Goal: Check status: Check status

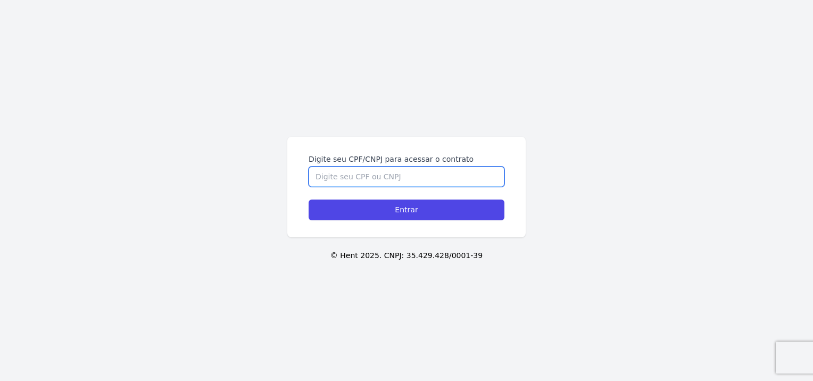
click at [340, 172] on input "Digite seu CPF/CNPJ para acessar o contrato" at bounding box center [406, 176] width 196 height 20
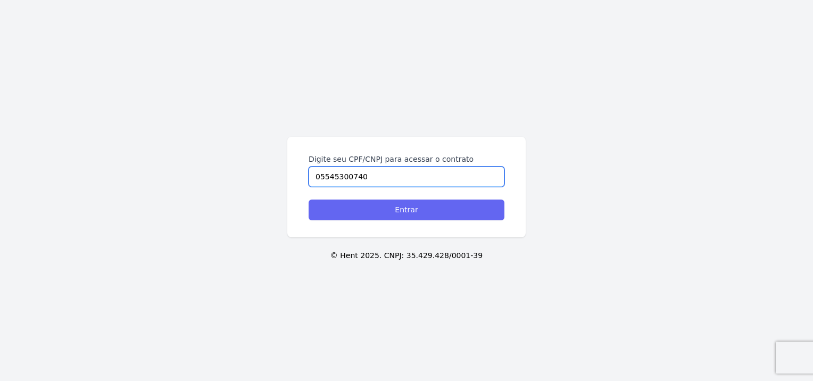
type input "05545300740"
click at [372, 215] on input "Entrar" at bounding box center [406, 209] width 196 height 21
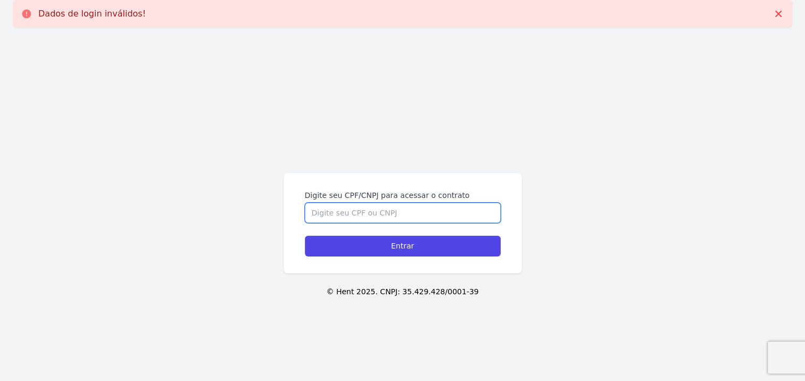
click at [372, 215] on input "Digite seu CPF/CNPJ para acessar o contrato" at bounding box center [403, 213] width 196 height 20
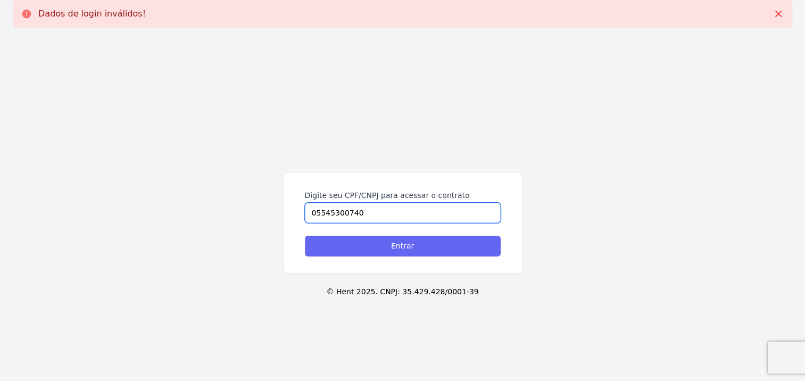
type input "05545300740"
click at [406, 252] on input "Entrar" at bounding box center [403, 246] width 196 height 21
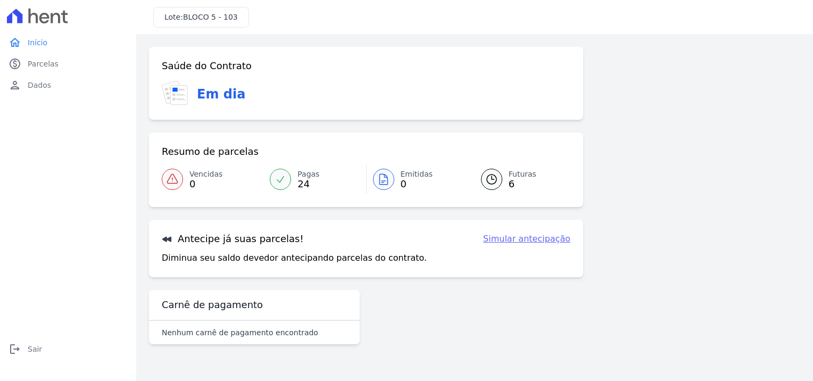
click at [511, 176] on span "Futuras" at bounding box center [522, 174] width 28 height 11
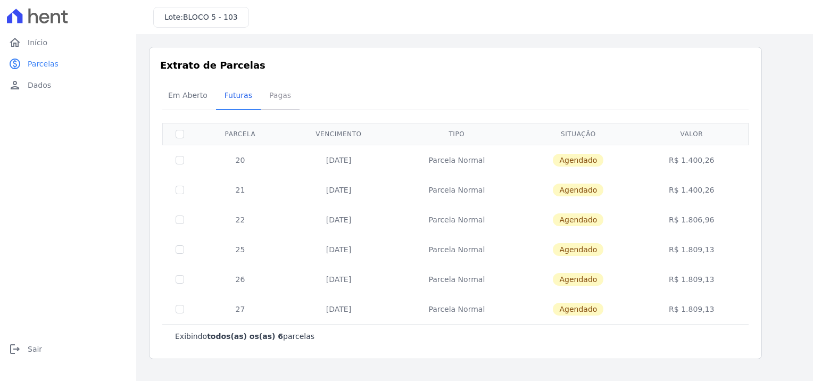
click at [274, 91] on span "Pagas" at bounding box center [280, 95] width 35 height 21
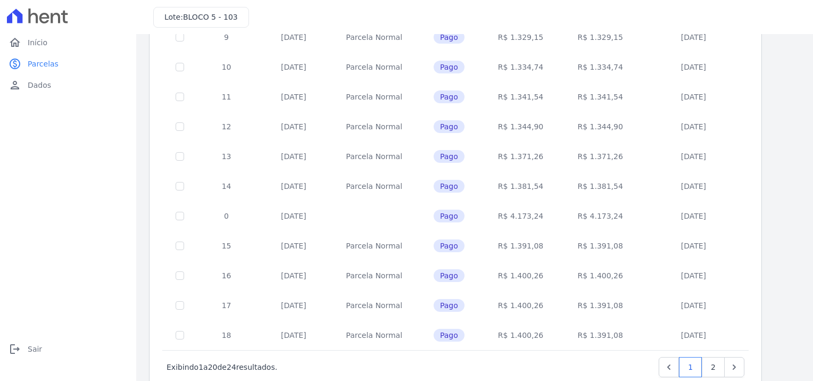
scroll to position [420, 0]
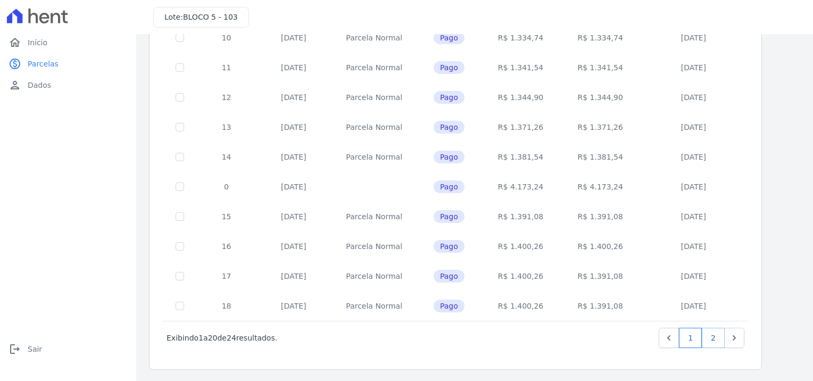
click at [713, 334] on link "2" at bounding box center [713, 338] width 23 height 20
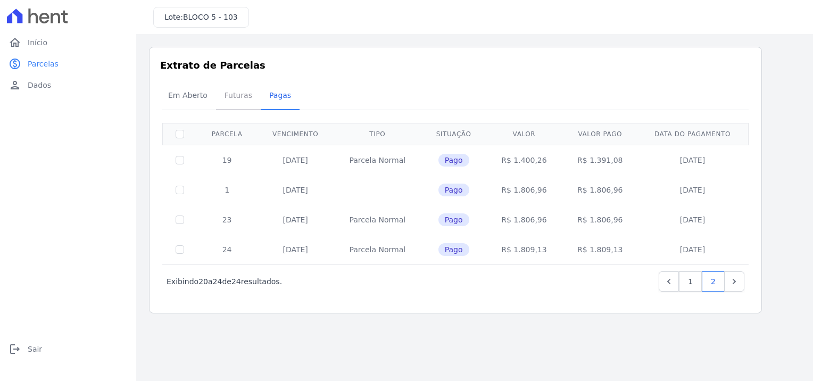
click at [232, 95] on span "Futuras" at bounding box center [238, 95] width 40 height 21
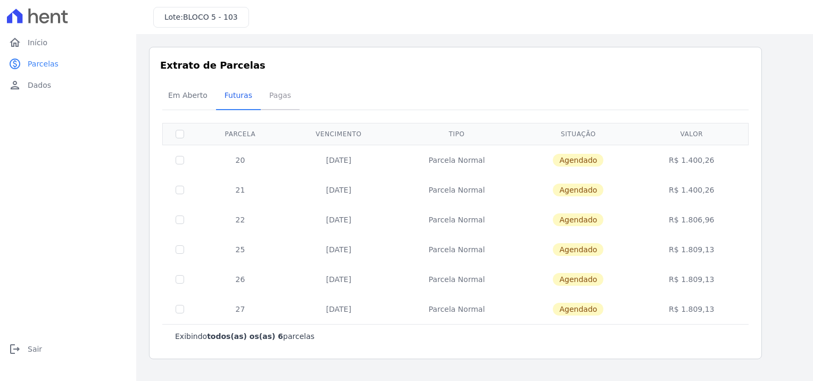
click at [274, 91] on span "Pagas" at bounding box center [280, 95] width 35 height 21
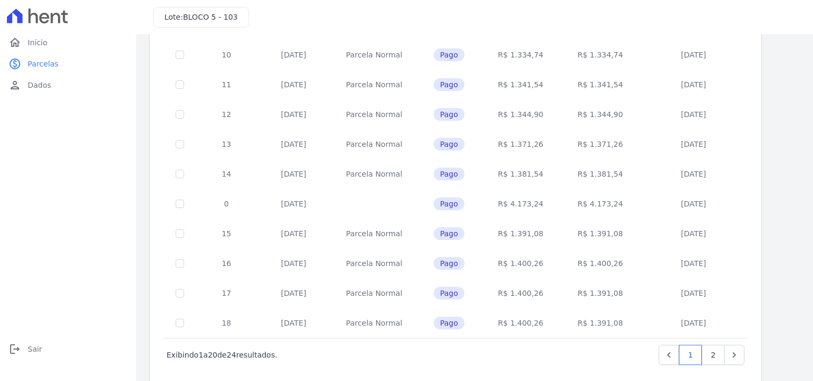
scroll to position [420, 0]
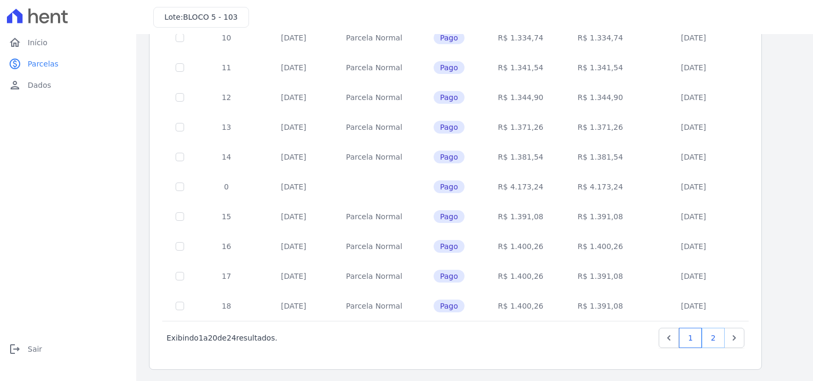
click at [713, 333] on link "2" at bounding box center [713, 338] width 23 height 20
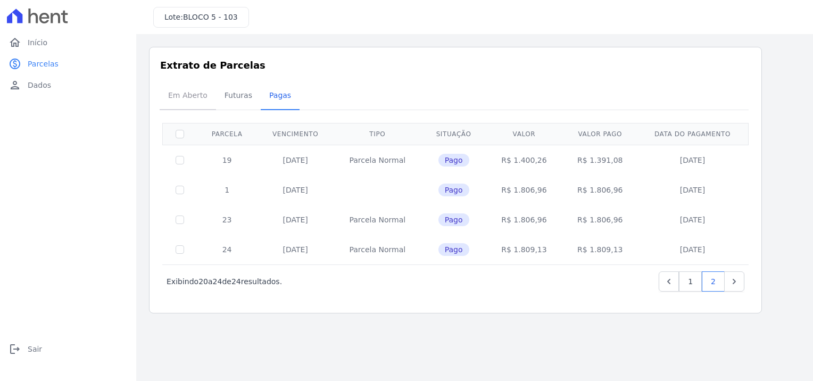
click at [186, 94] on span "Em Aberto" at bounding box center [188, 95] width 52 height 21
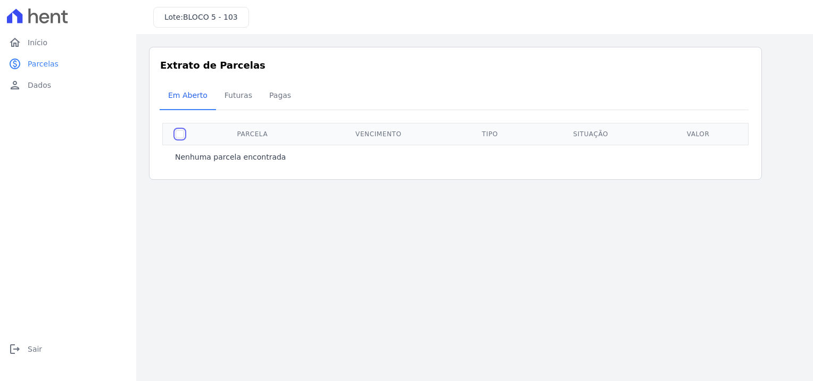
click at [180, 132] on input "checkbox" at bounding box center [180, 134] width 9 height 9
checkbox input "true"
click at [185, 132] on th at bounding box center [180, 134] width 35 height 22
click at [230, 94] on span "Futuras" at bounding box center [238, 95] width 40 height 21
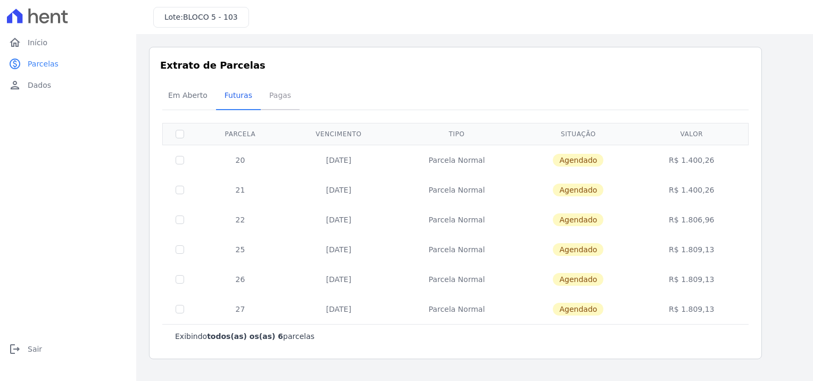
click at [274, 95] on span "Pagas" at bounding box center [280, 95] width 35 height 21
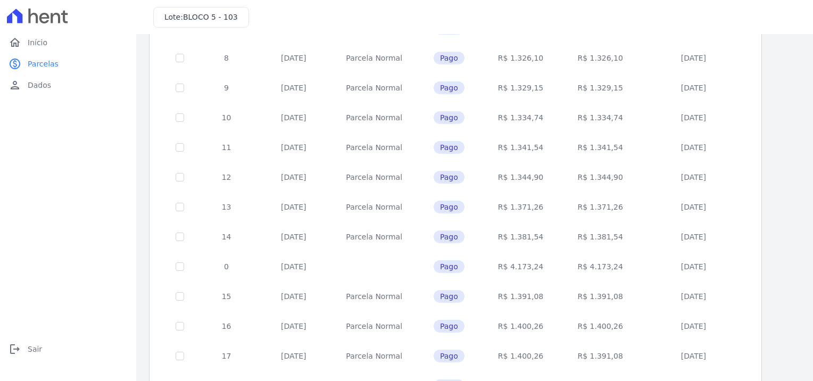
scroll to position [420, 0]
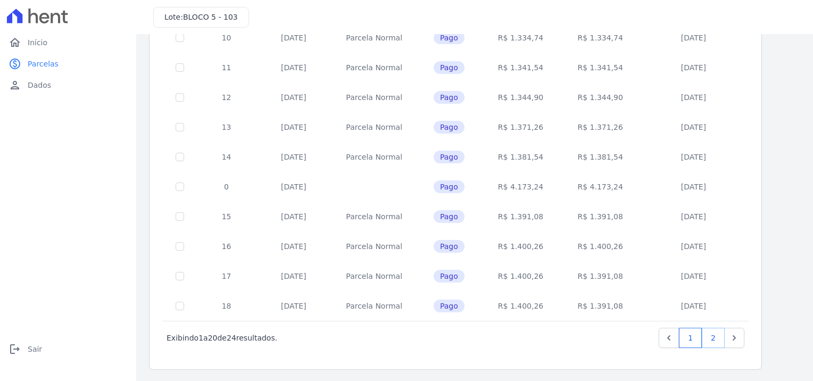
click at [720, 335] on link "2" at bounding box center [713, 338] width 23 height 20
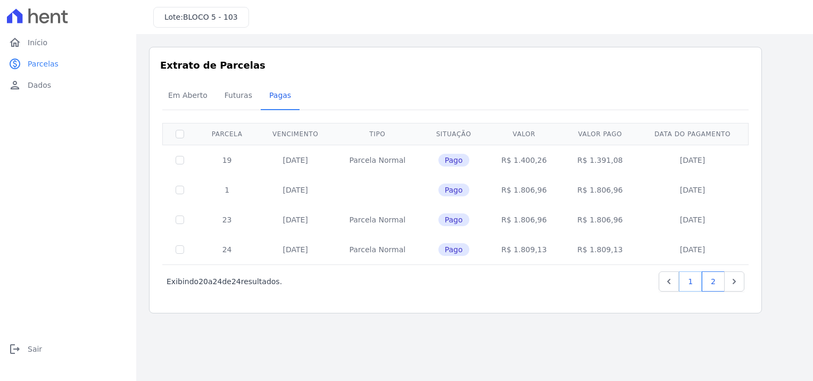
click at [688, 279] on link "1" at bounding box center [690, 281] width 23 height 20
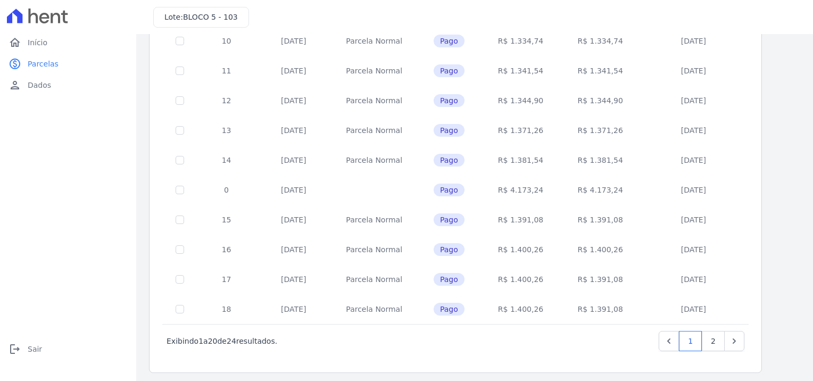
scroll to position [420, 0]
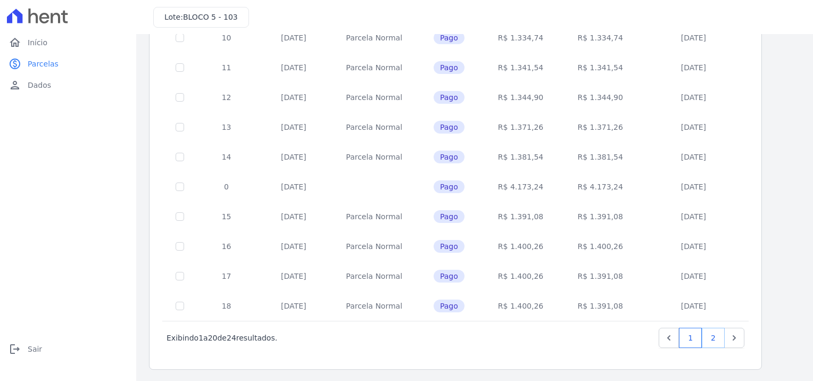
click at [715, 339] on link "2" at bounding box center [713, 338] width 23 height 20
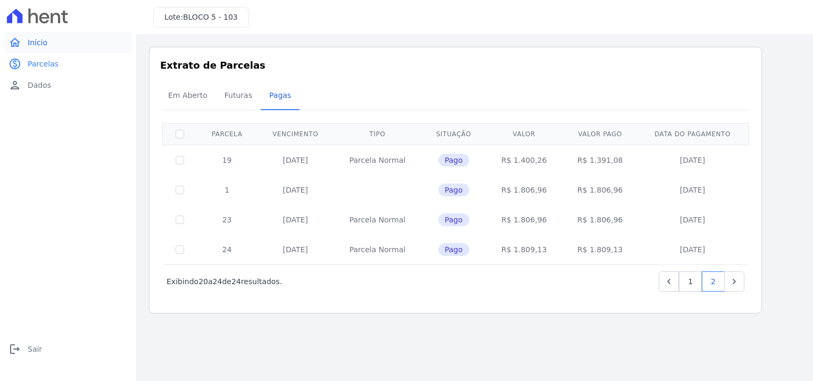
click at [36, 45] on span "Início" at bounding box center [38, 42] width 20 height 11
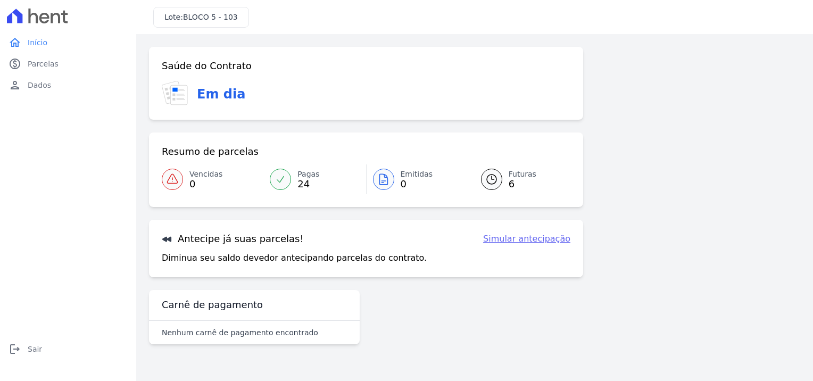
click at [532, 239] on link "Simular antecipação" at bounding box center [526, 238] width 87 height 13
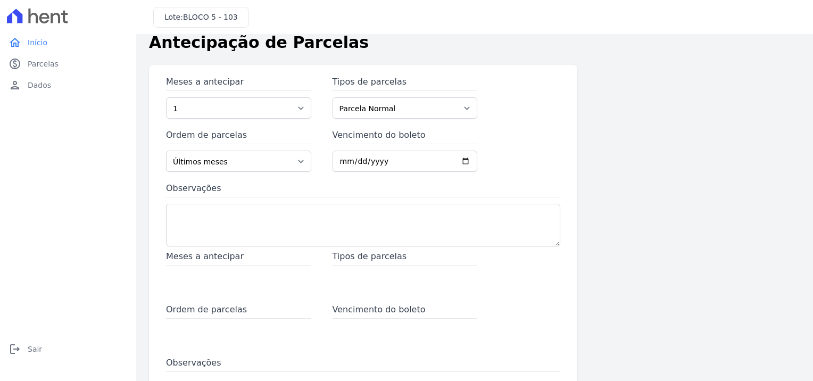
scroll to position [19, 0]
